Goal: Share content: Share content

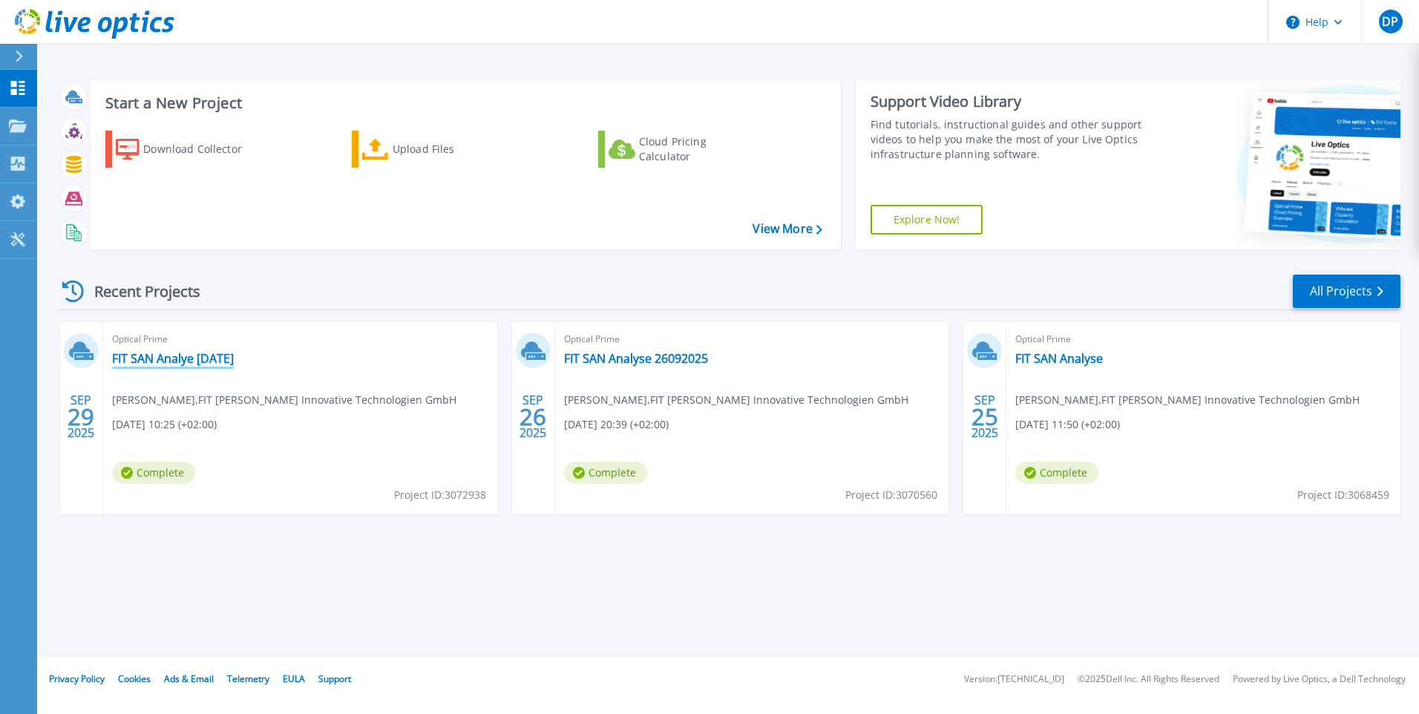
click at [234, 357] on link "FIT SAN Analye [DATE]" at bounding box center [173, 358] width 122 height 15
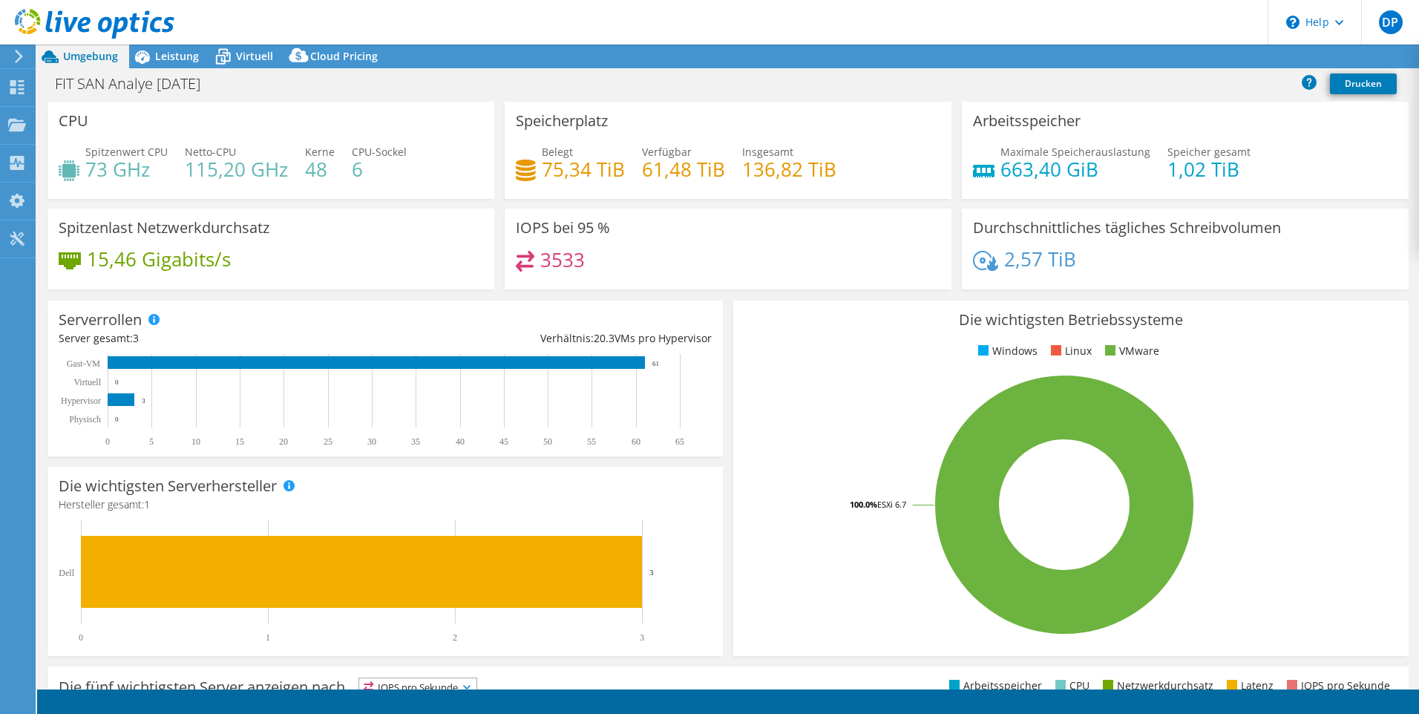
select select "USD"
click at [1294, 59] on link "Exportieren" at bounding box center [1286, 56] width 91 height 23
click at [1129, 67] on link "Reports" at bounding box center [1133, 56] width 71 height 23
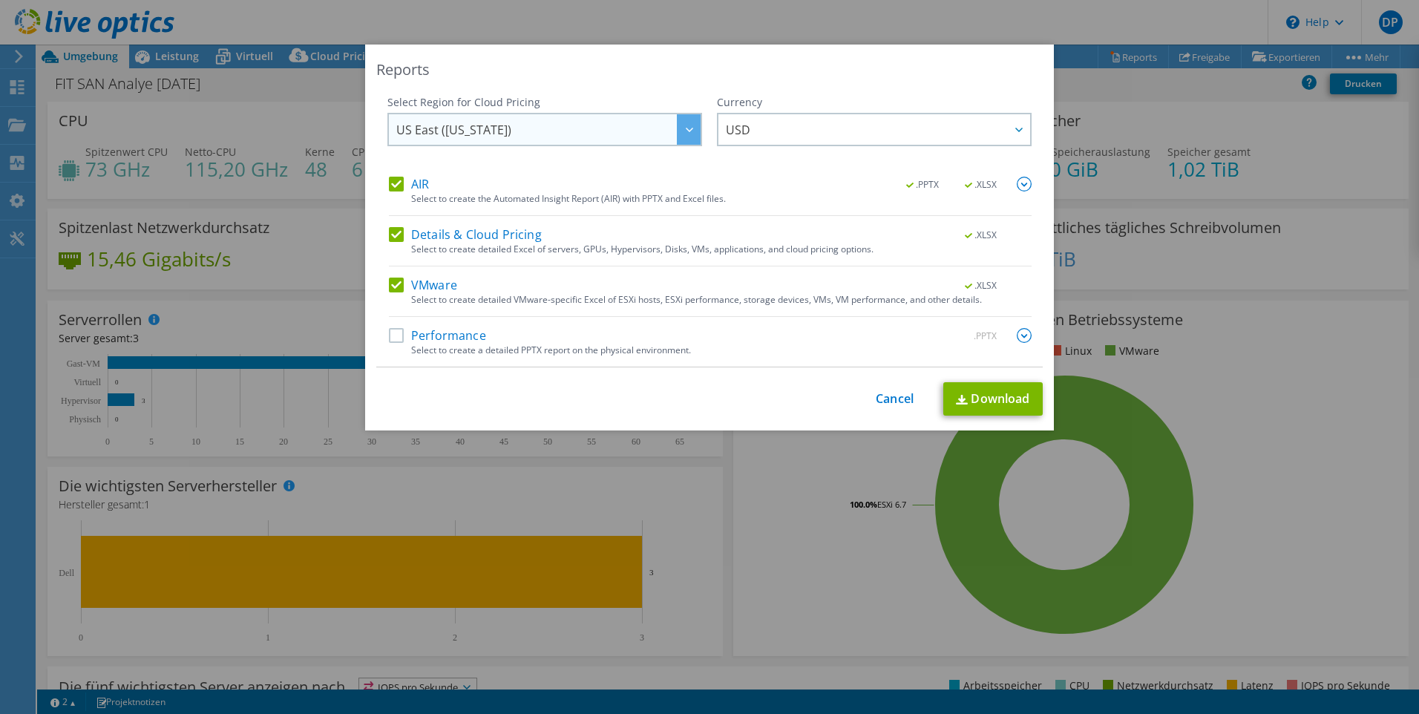
click at [686, 134] on div at bounding box center [689, 129] width 24 height 30
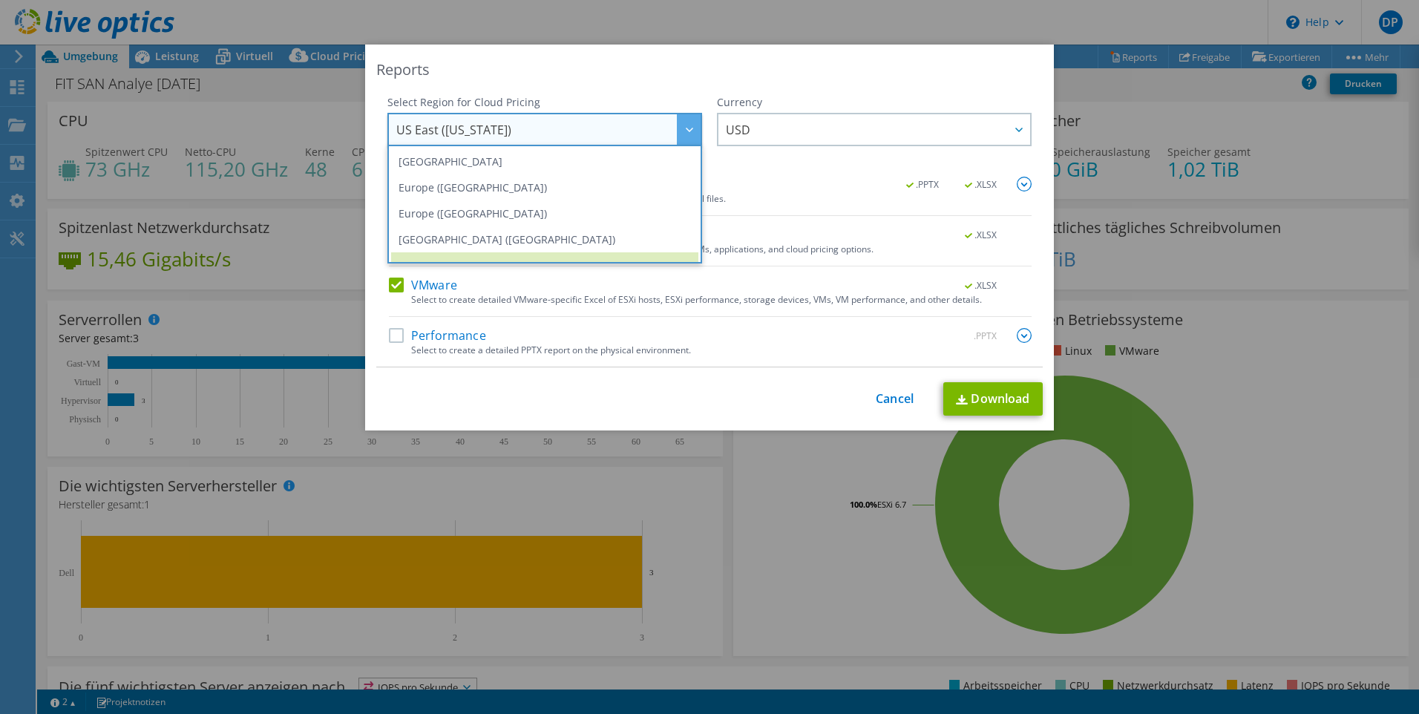
scroll to position [141, 0]
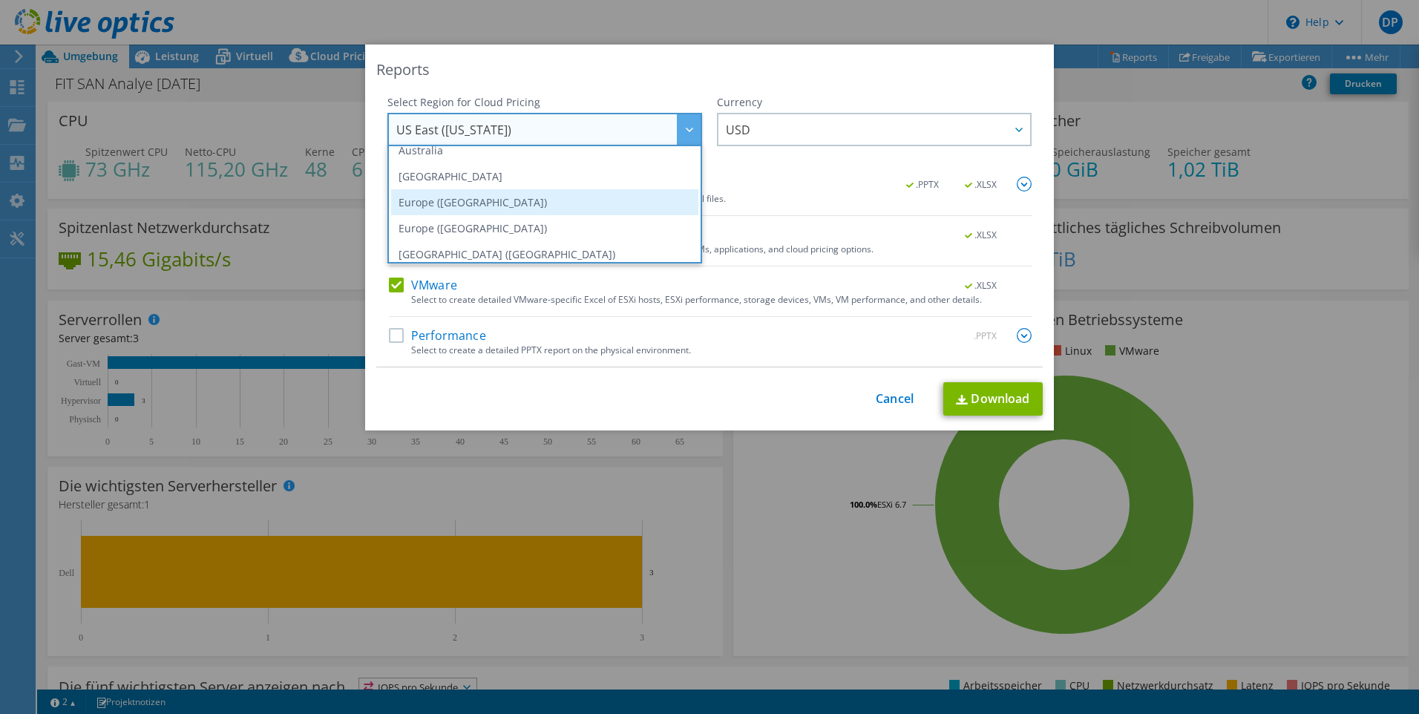
click at [534, 203] on li "Europe ([GEOGRAPHIC_DATA])" at bounding box center [544, 202] width 307 height 26
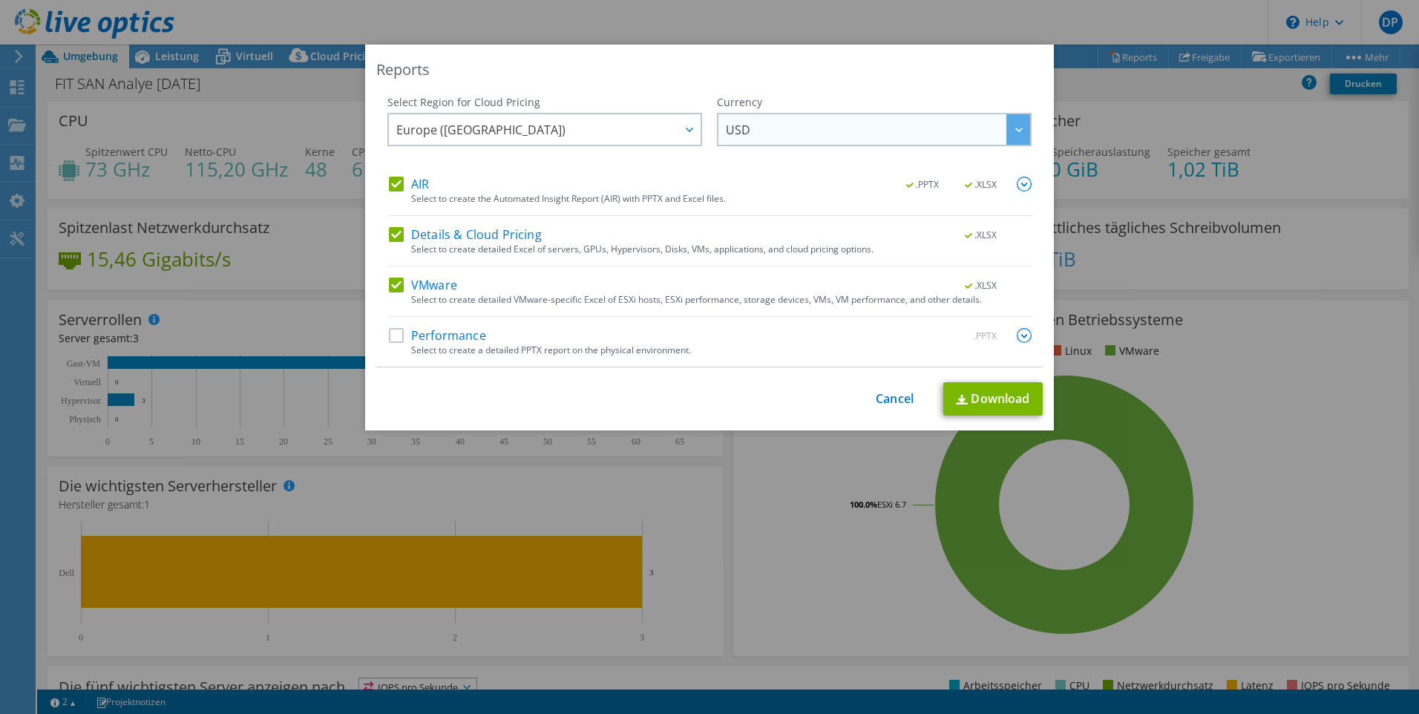
click at [1008, 127] on div at bounding box center [1018, 129] width 24 height 30
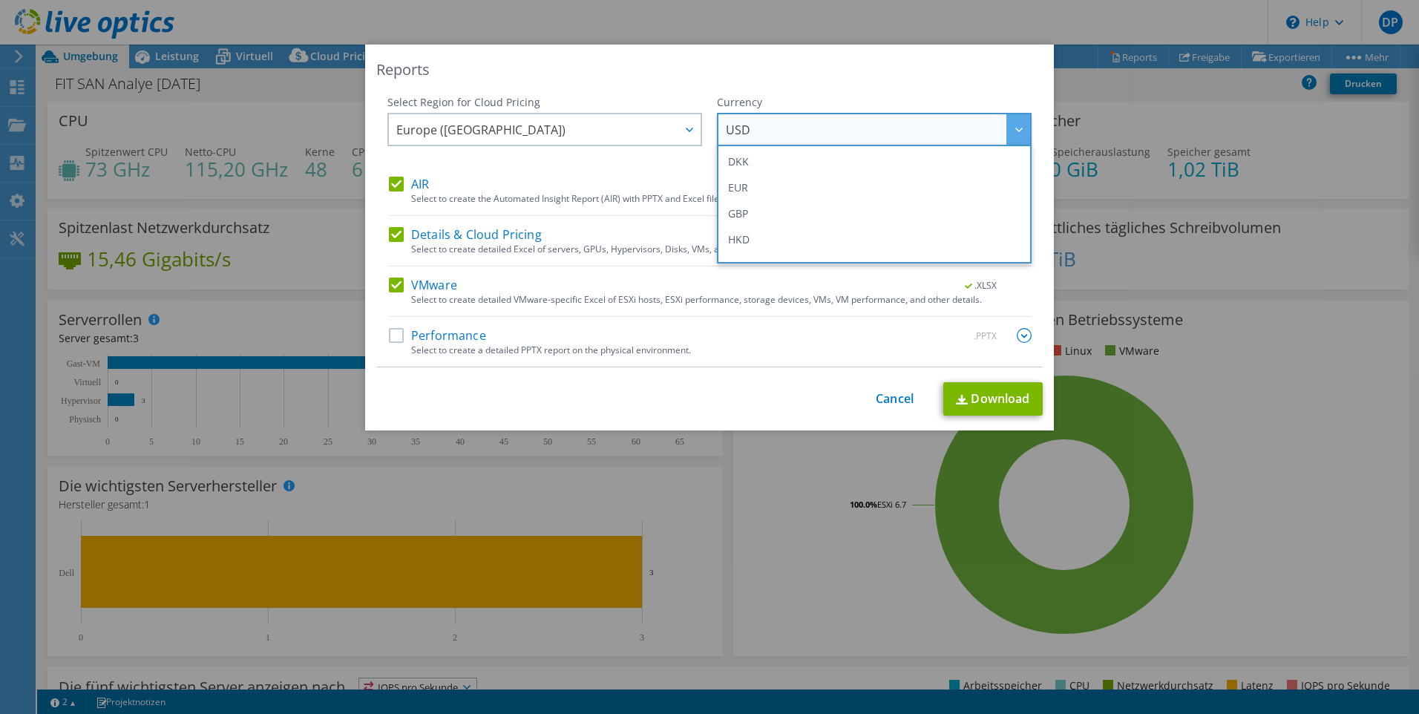
scroll to position [148, 0]
click at [881, 212] on li "EUR" at bounding box center [874, 221] width 307 height 26
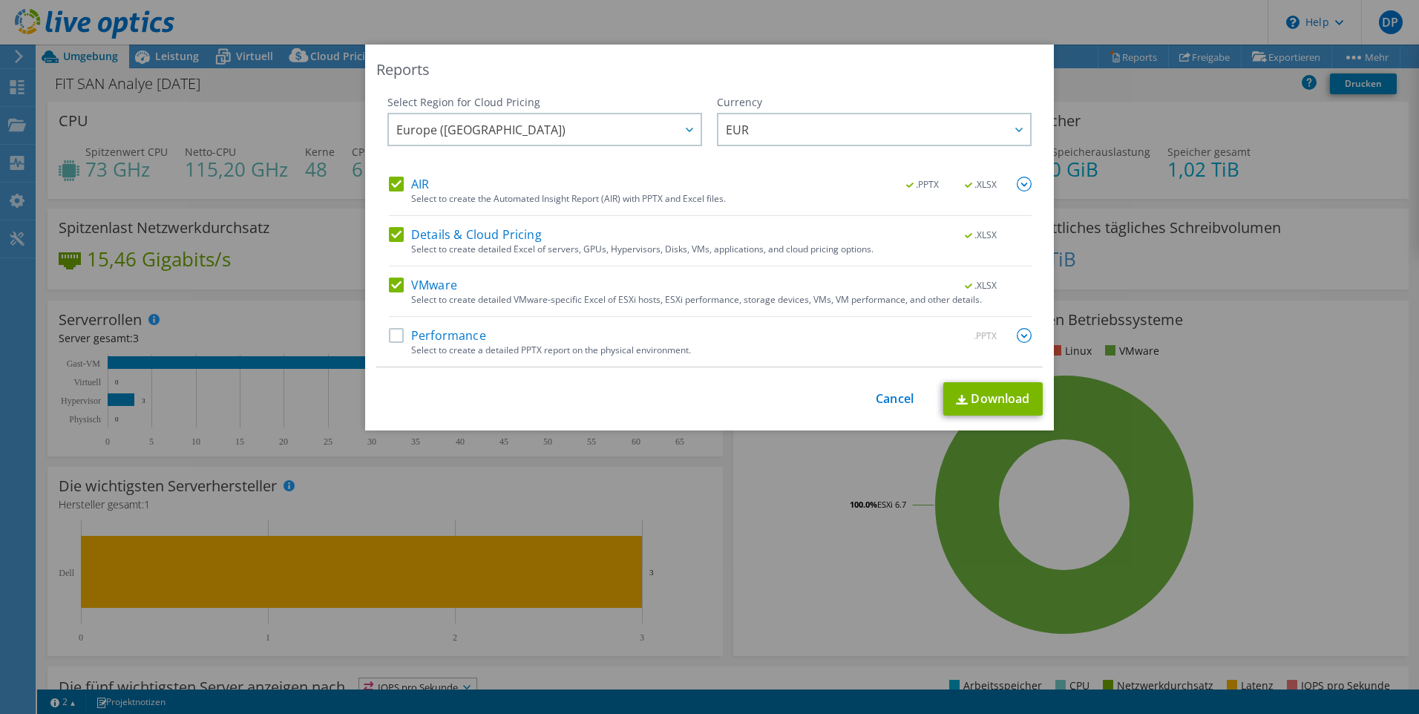
click at [393, 341] on label "Performance" at bounding box center [437, 335] width 97 height 15
click at [0, 0] on input "Performance" at bounding box center [0, 0] width 0 height 0
click at [887, 396] on link "Cancel" at bounding box center [895, 399] width 38 height 14
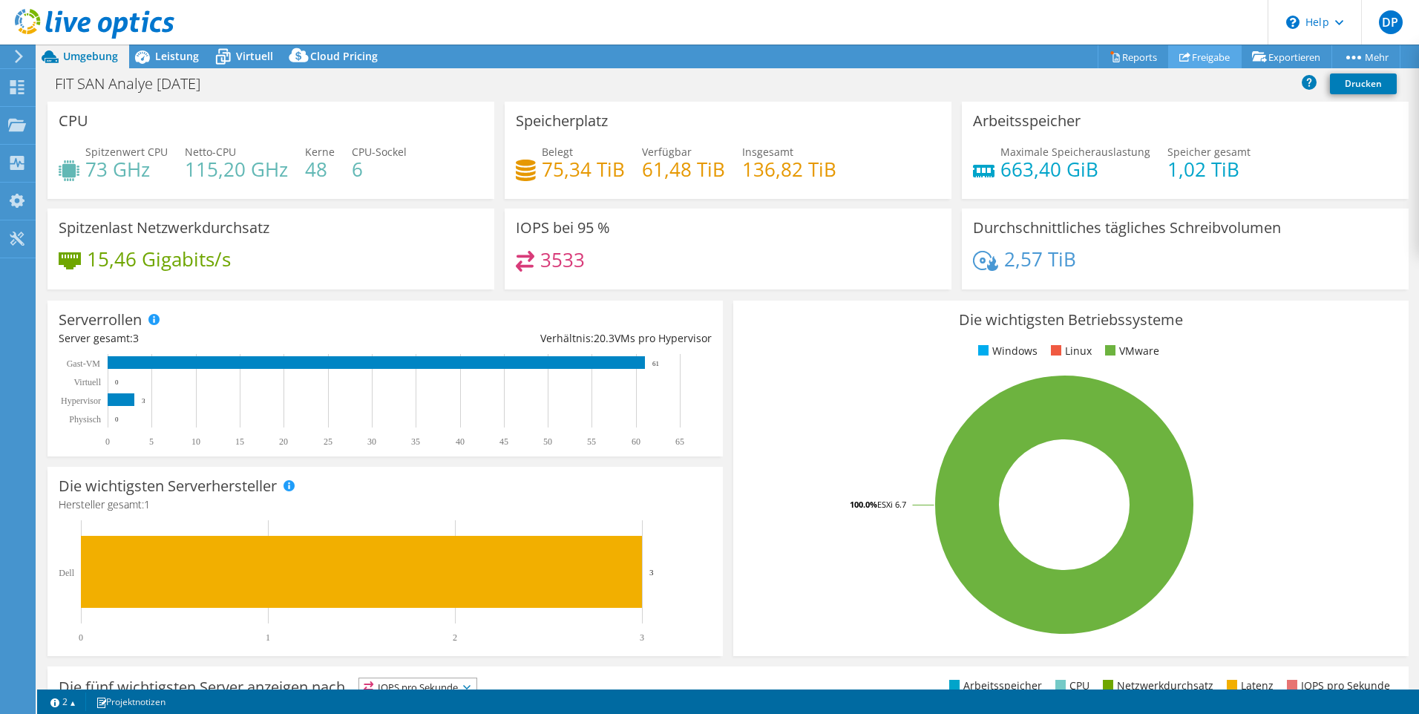
click at [1195, 51] on link "Freigabe" at bounding box center [1204, 56] width 73 height 23
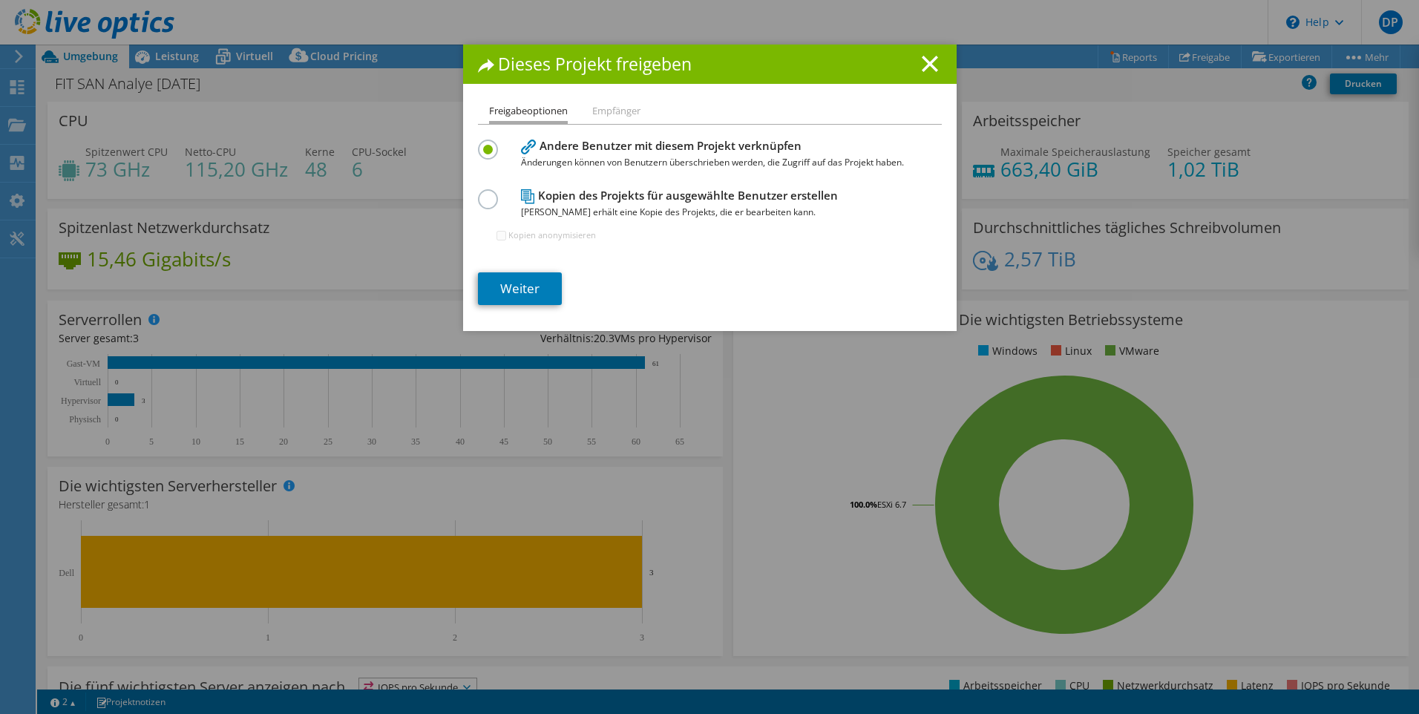
click at [618, 115] on li "Empfänger" at bounding box center [616, 111] width 48 height 19
click at [542, 285] on link "Weiter" at bounding box center [520, 288] width 84 height 33
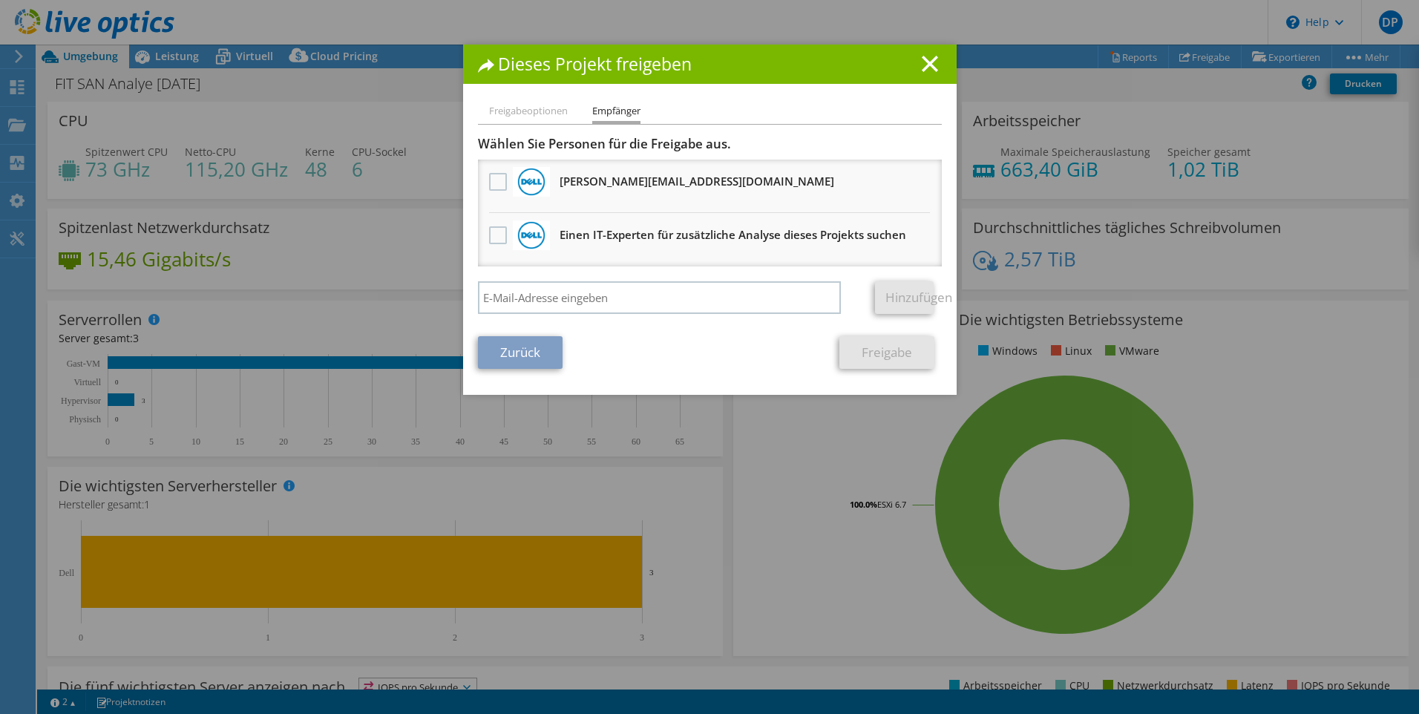
click at [543, 117] on li "Freigabeoptionen" at bounding box center [528, 111] width 79 height 19
click at [928, 66] on line at bounding box center [929, 63] width 15 height 15
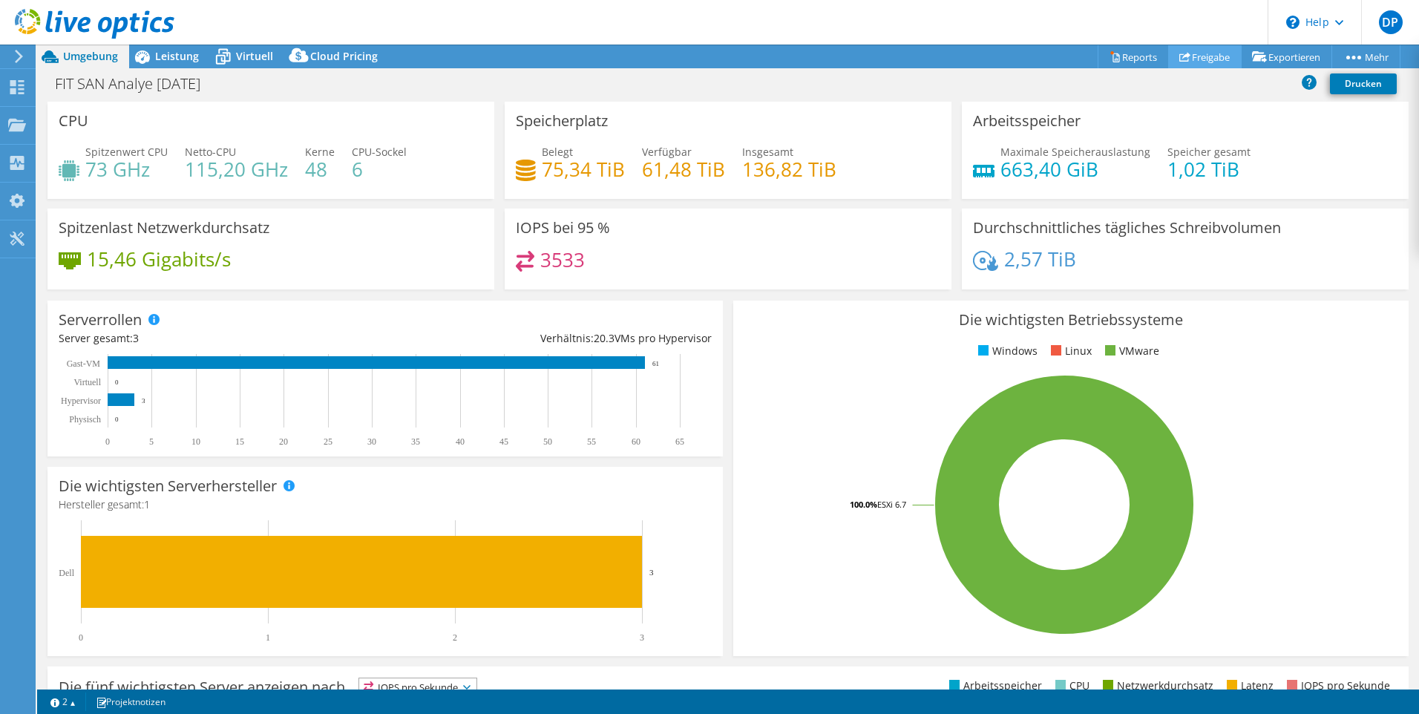
click at [1216, 59] on link "Freigabe" at bounding box center [1204, 56] width 73 height 23
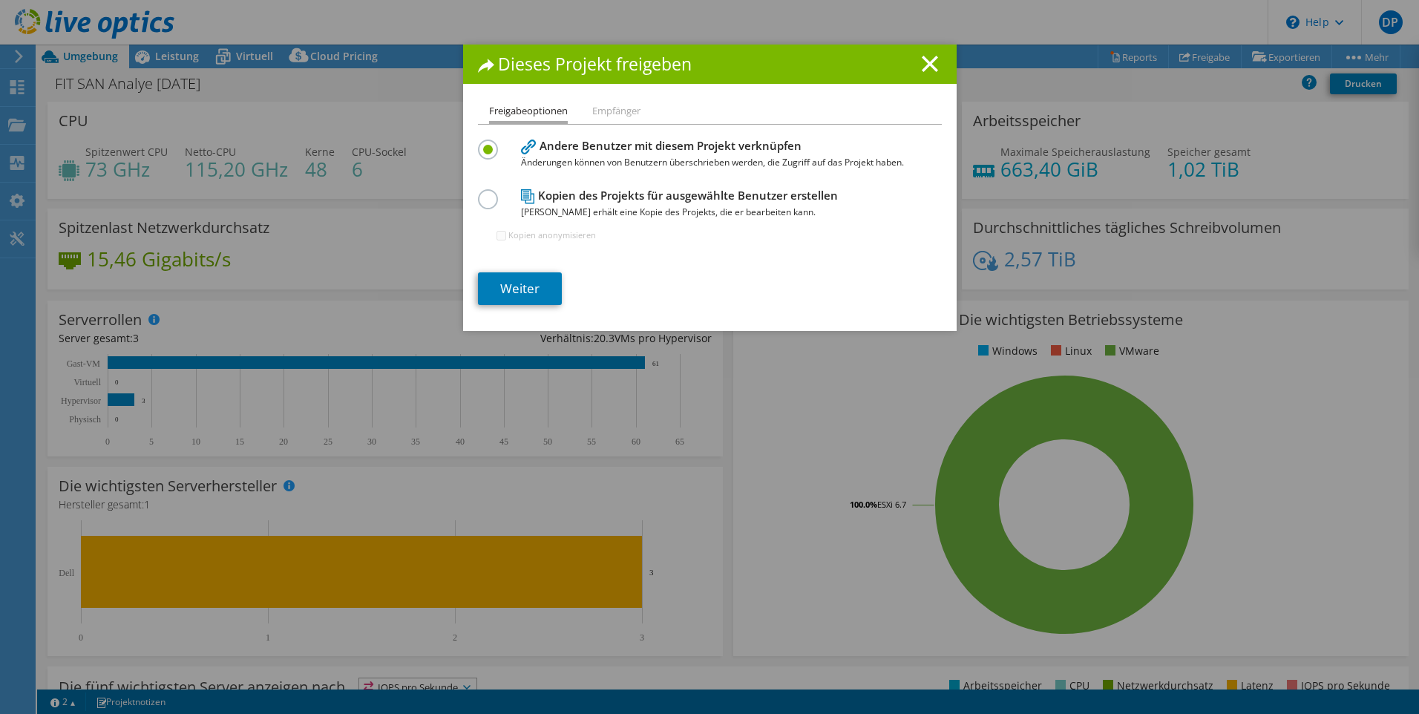
click at [480, 193] on label at bounding box center [491, 191] width 26 height 4
click at [0, 0] on input "radio" at bounding box center [0, 0] width 0 height 0
click at [539, 286] on link "Weiter" at bounding box center [520, 288] width 84 height 33
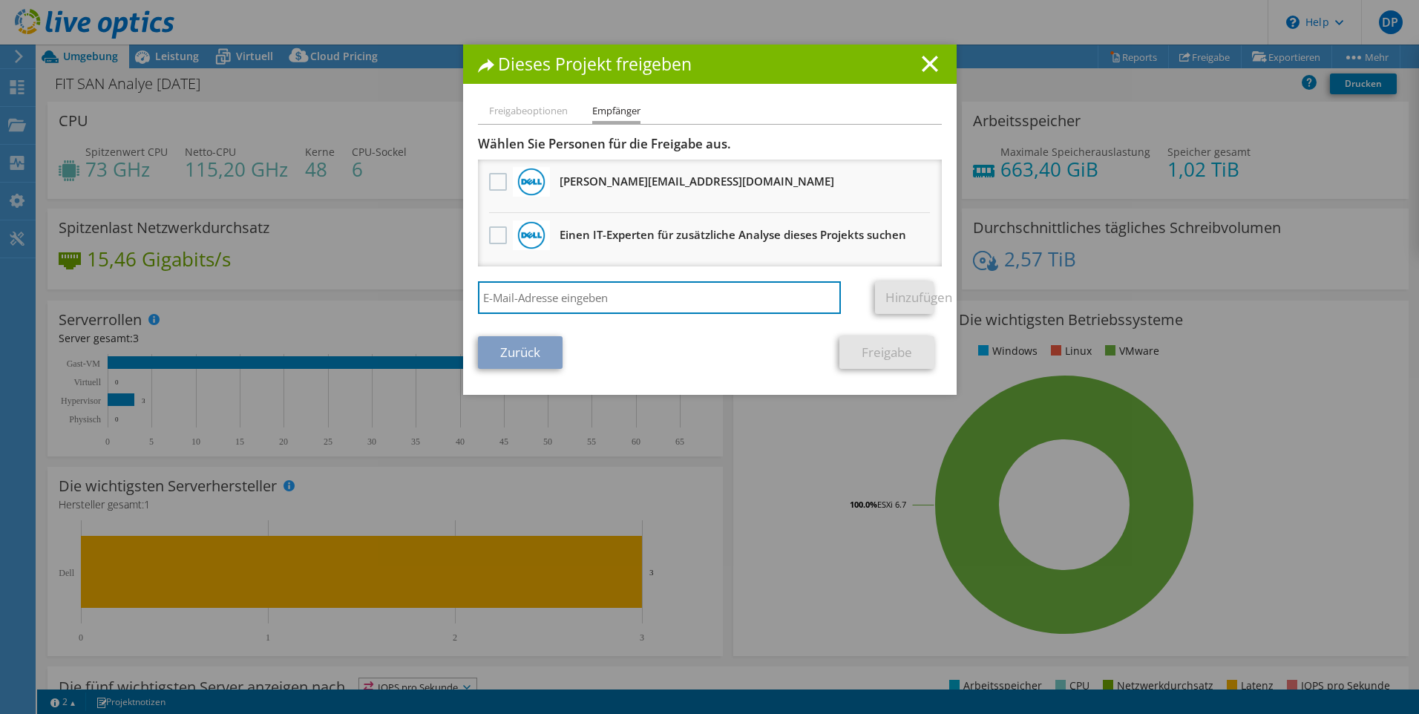
click at [539, 286] on input "search" at bounding box center [660, 297] width 364 height 33
paste input "[EMAIL_ADDRESS][DOMAIN_NAME]"
type input "[EMAIL_ADDRESS][DOMAIN_NAME]"
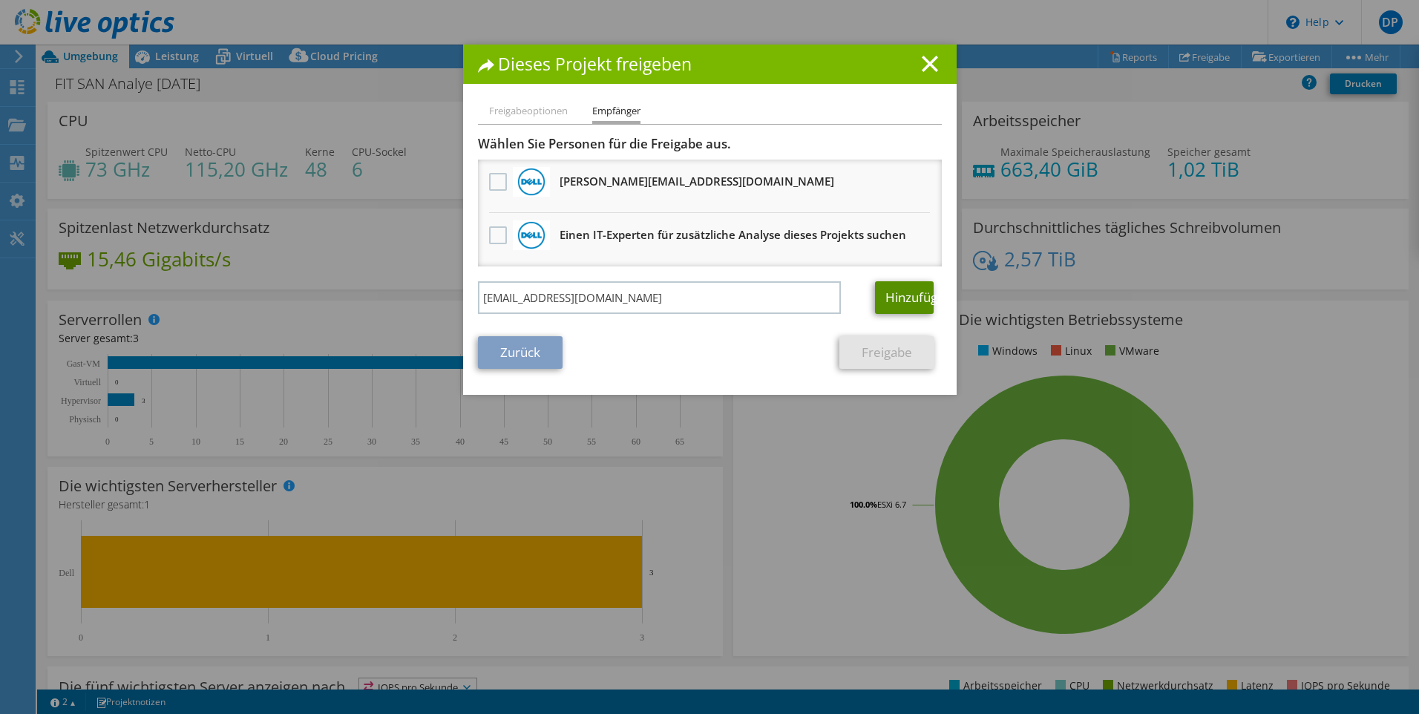
click at [925, 302] on link "Hinzufügen" at bounding box center [904, 297] width 59 height 33
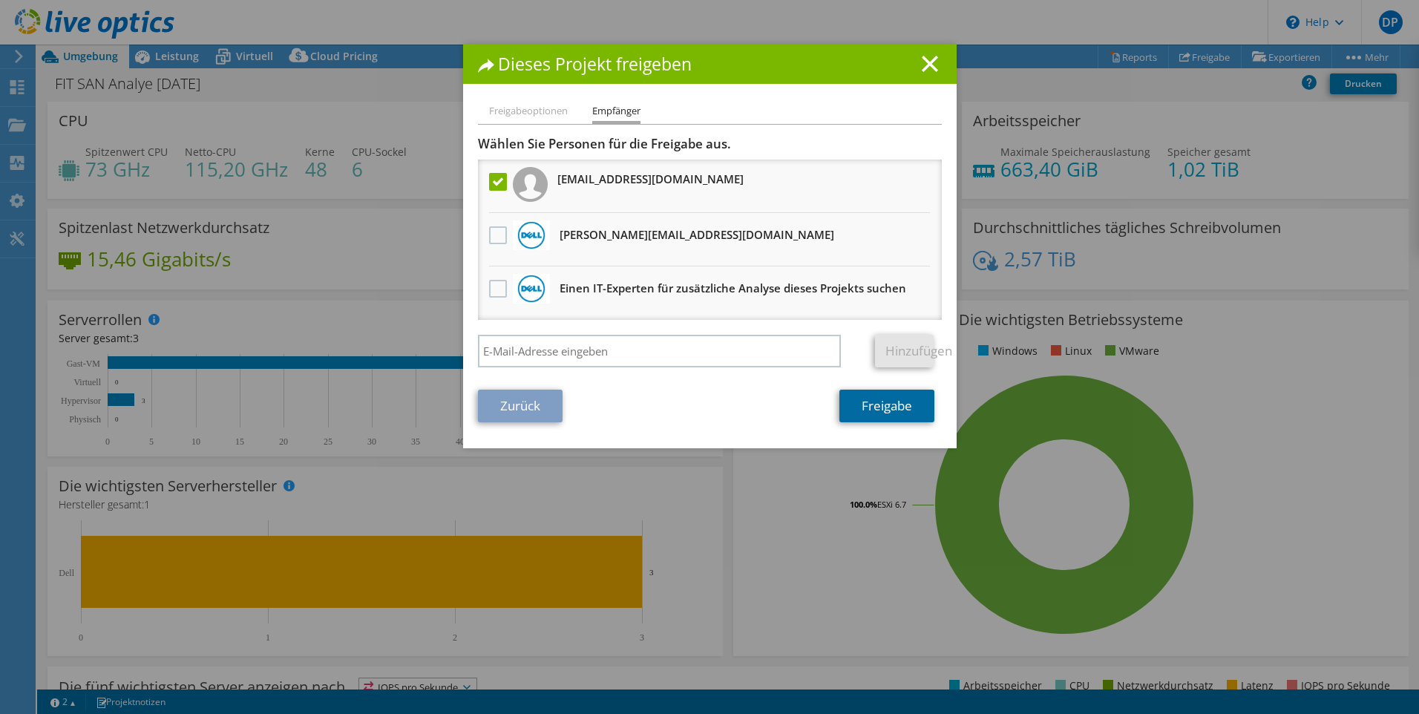
click at [904, 408] on link "Freigabe" at bounding box center [886, 406] width 95 height 33
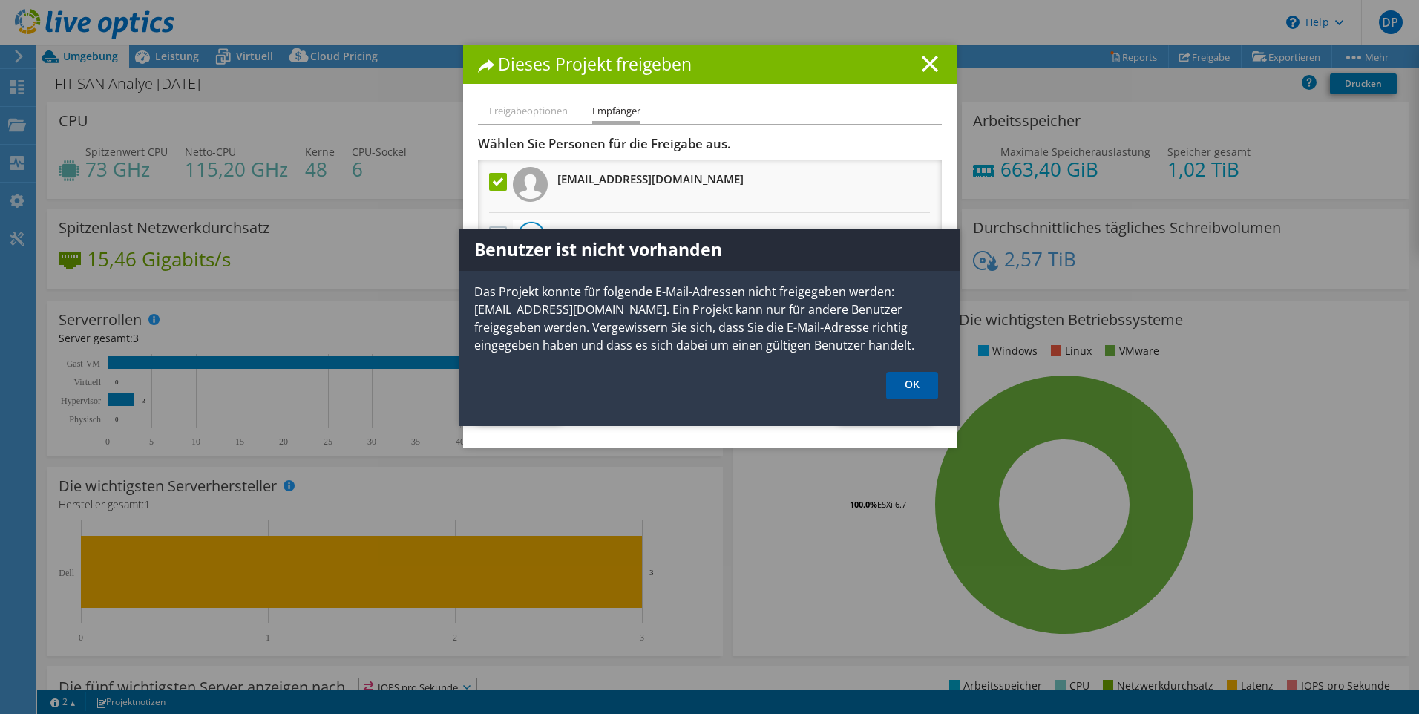
click at [907, 387] on link "OK" at bounding box center [912, 385] width 52 height 27
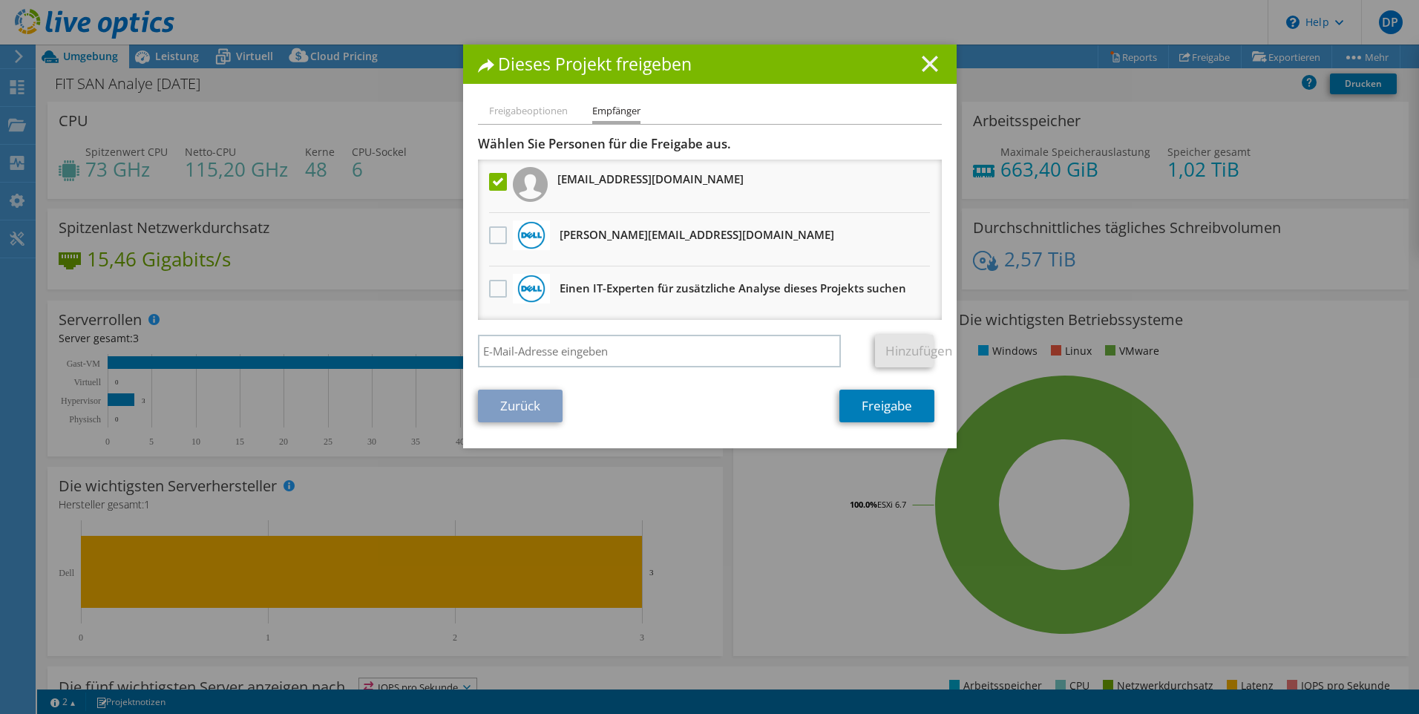
click at [922, 64] on icon at bounding box center [930, 64] width 16 height 16
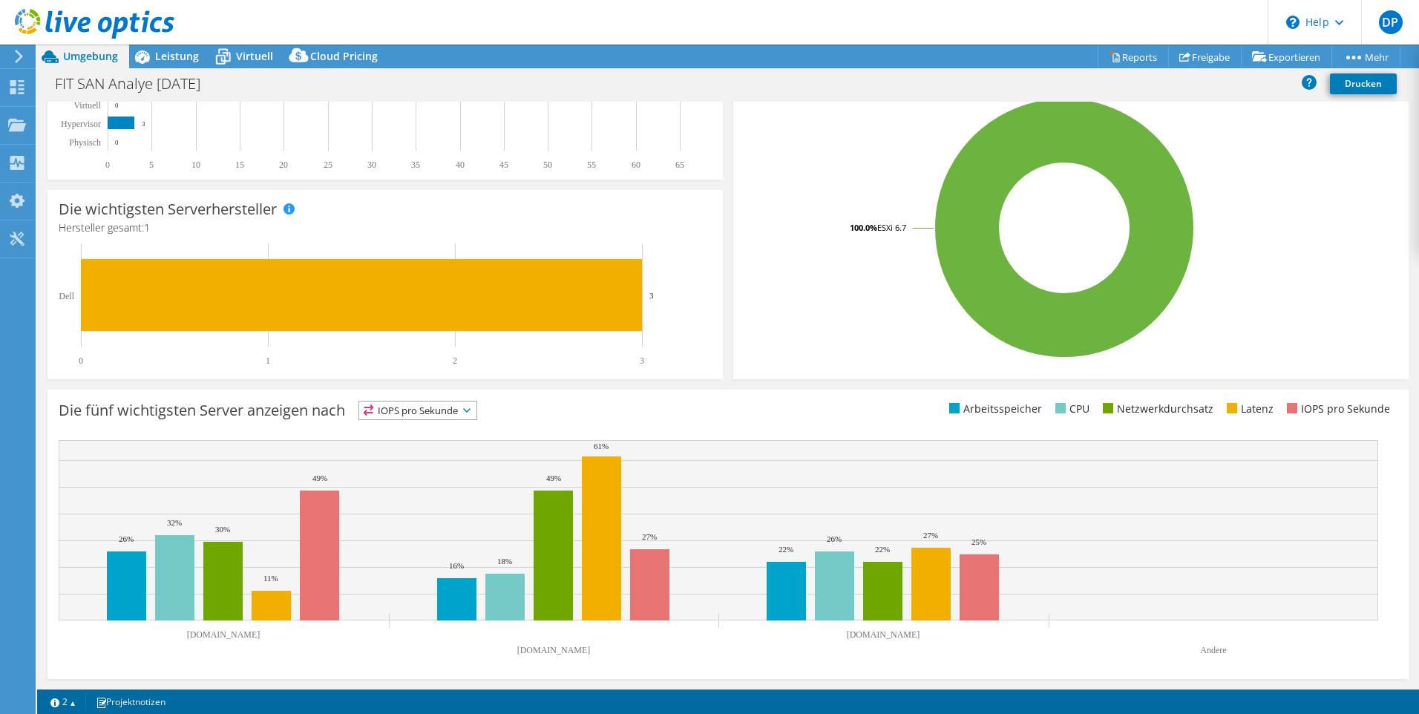
scroll to position [0, 0]
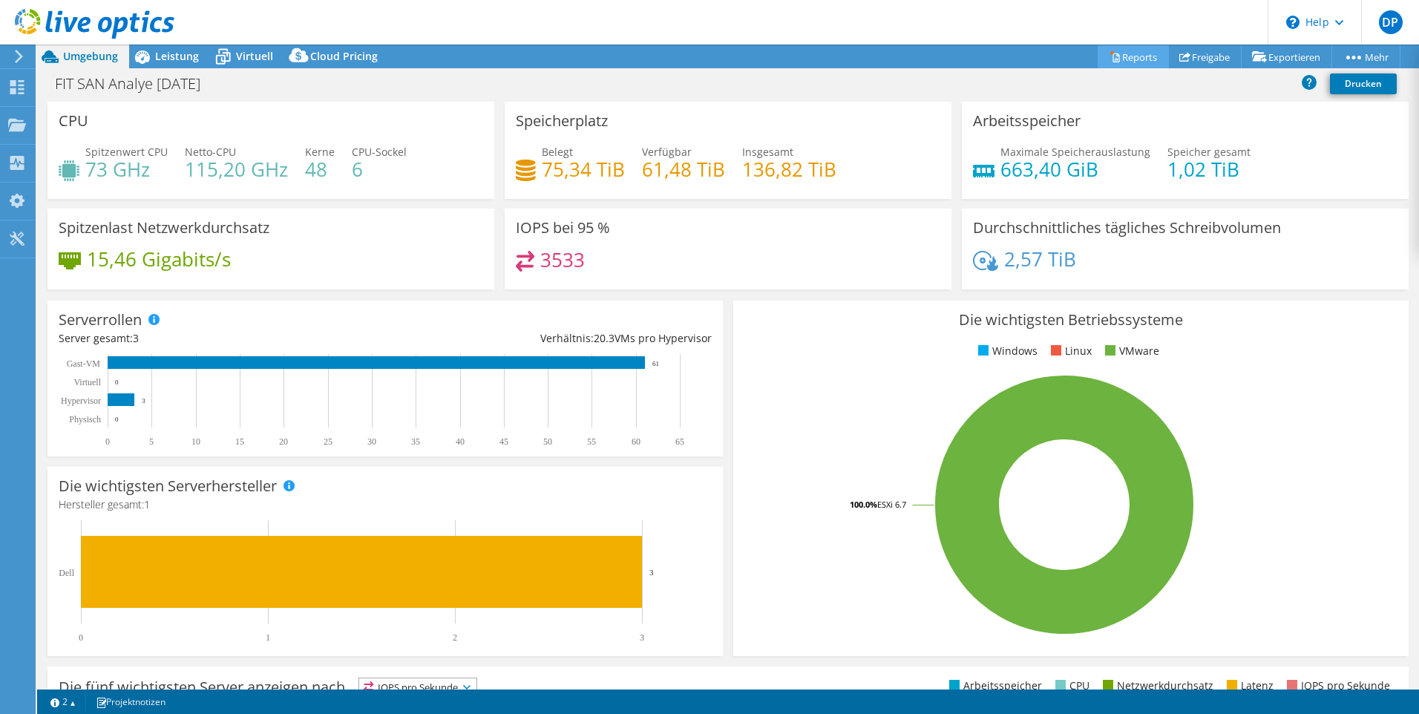
click at [1141, 59] on link "Reports" at bounding box center [1133, 56] width 71 height 23
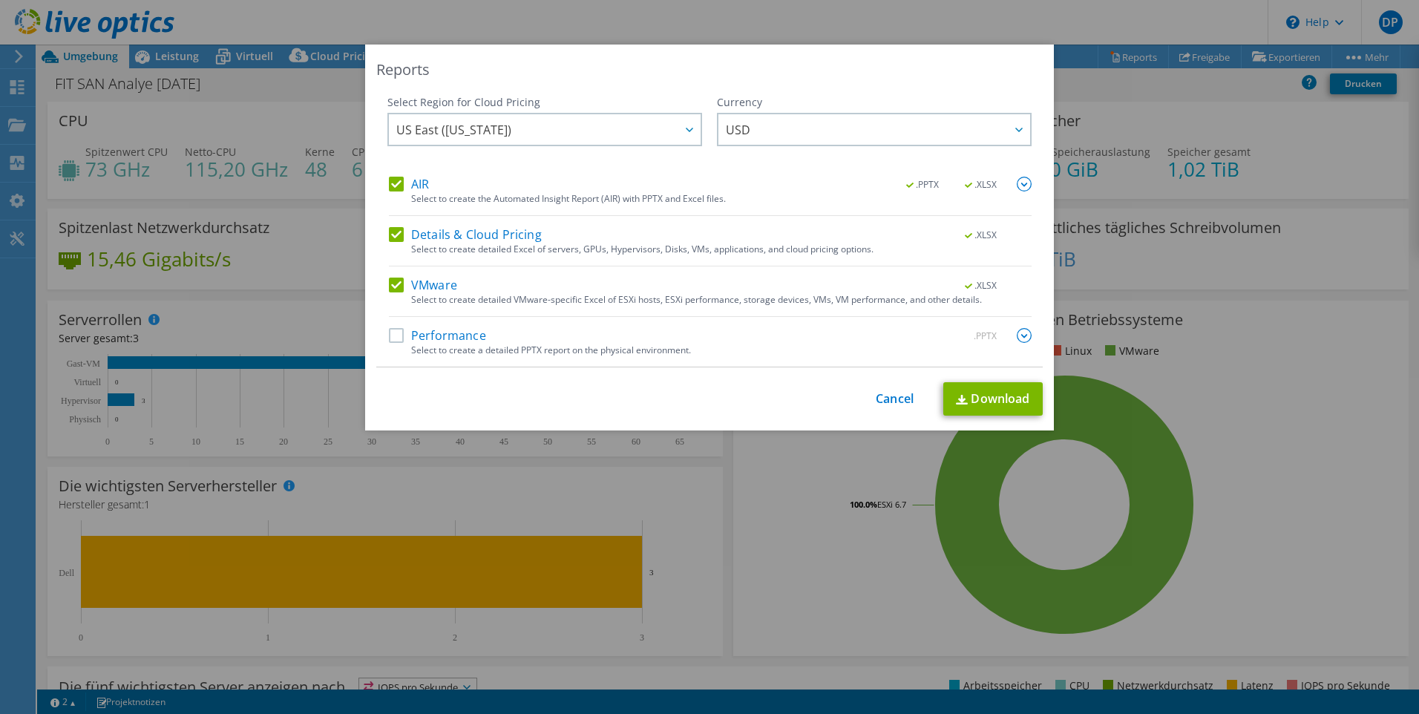
click at [393, 333] on label "Performance" at bounding box center [437, 335] width 97 height 15
click at [0, 0] on input "Performance" at bounding box center [0, 0] width 0 height 0
click at [677, 129] on div at bounding box center [689, 129] width 24 height 30
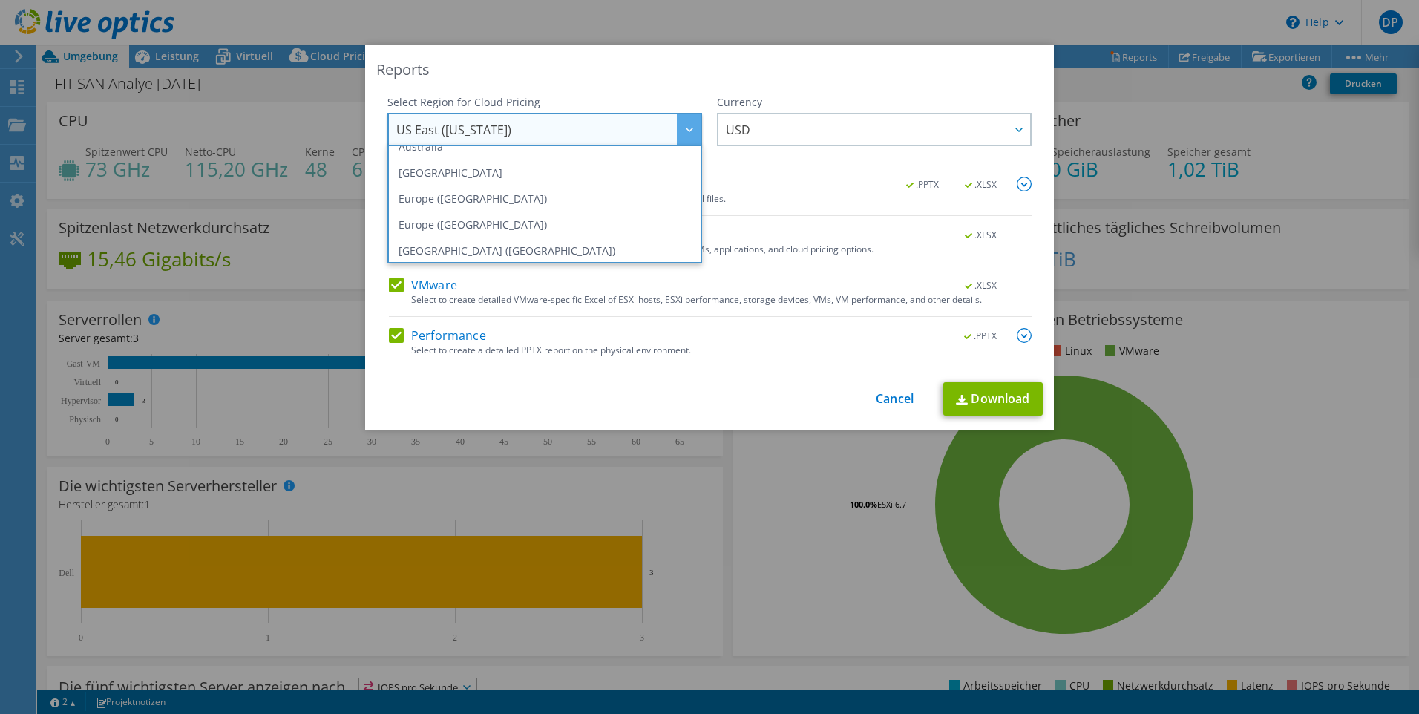
scroll to position [148, 0]
click at [639, 200] on li "Europe ([GEOGRAPHIC_DATA])" at bounding box center [544, 195] width 307 height 26
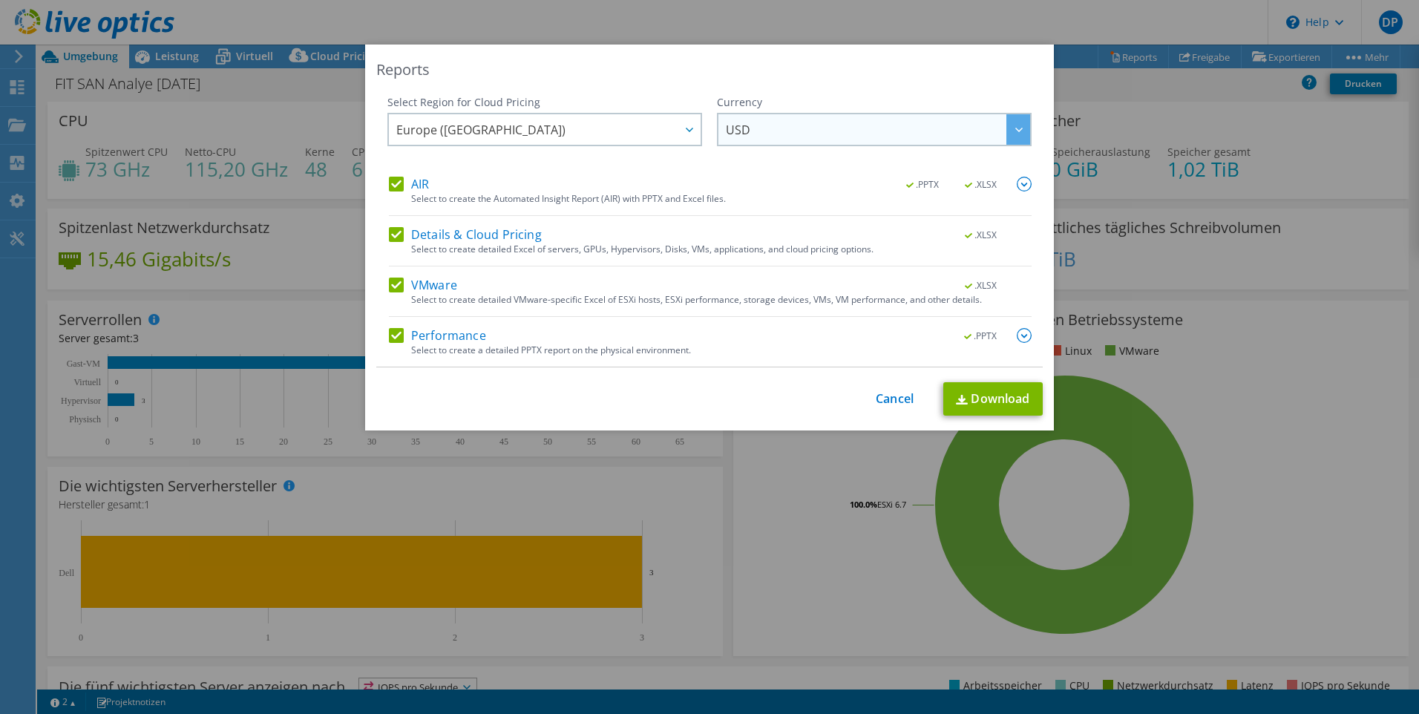
click at [1006, 123] on div at bounding box center [1018, 129] width 24 height 30
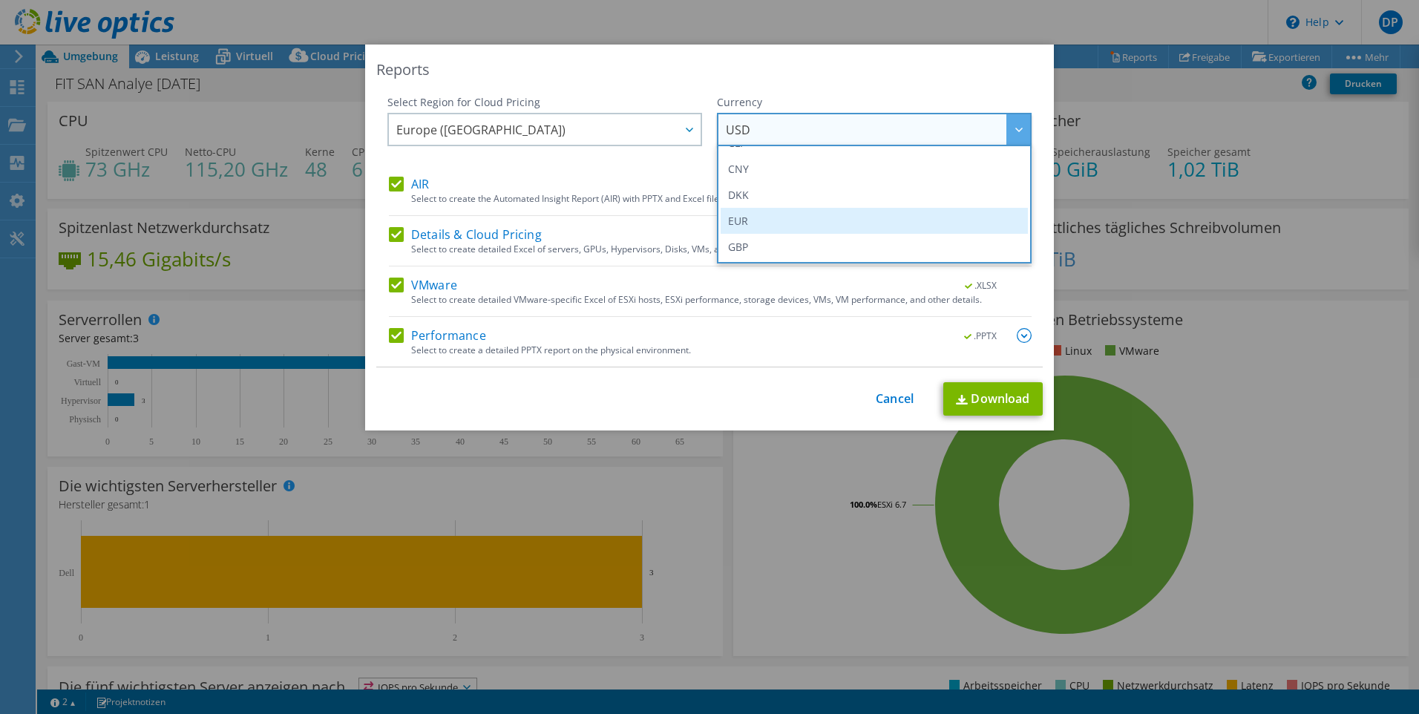
click at [872, 212] on li "EUR" at bounding box center [874, 221] width 307 height 26
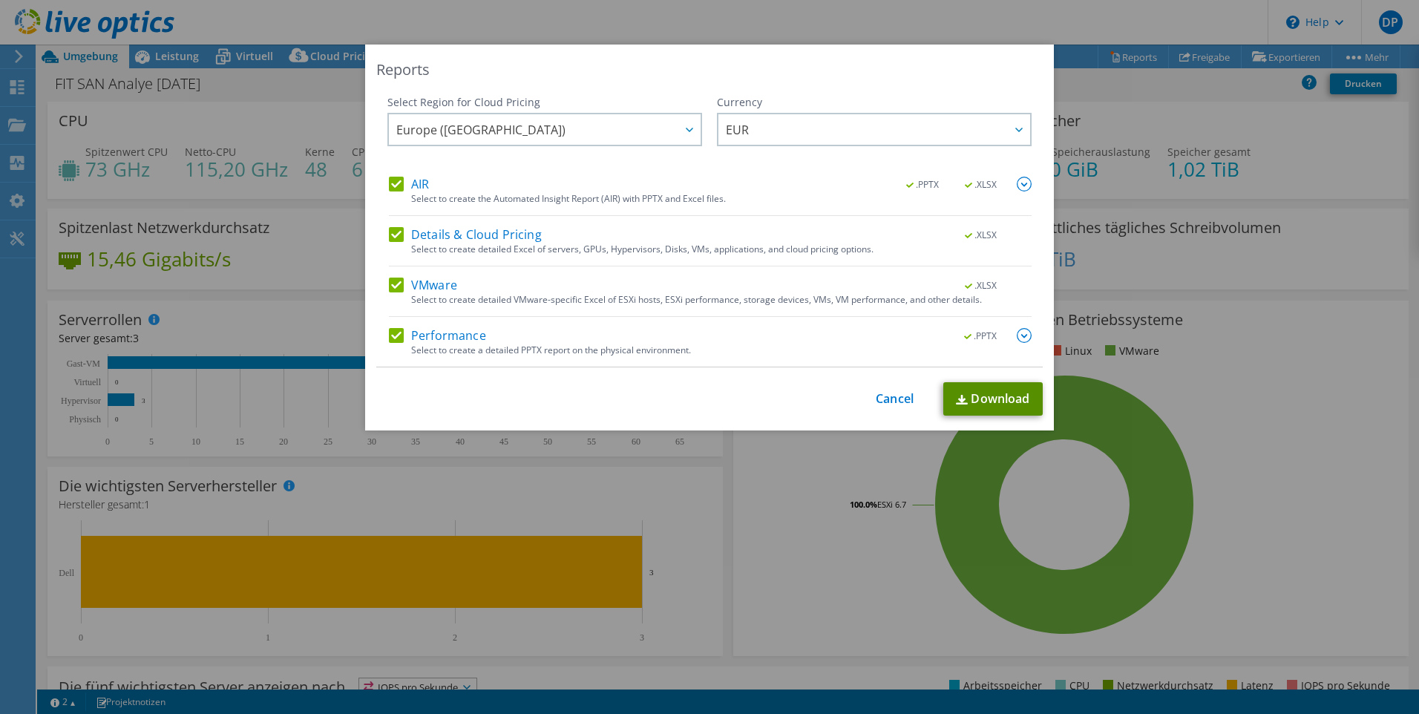
click at [994, 399] on link "Download" at bounding box center [992, 398] width 99 height 33
click at [892, 393] on link "Cancel" at bounding box center [895, 399] width 38 height 14
